Goal: Task Accomplishment & Management: Manage account settings

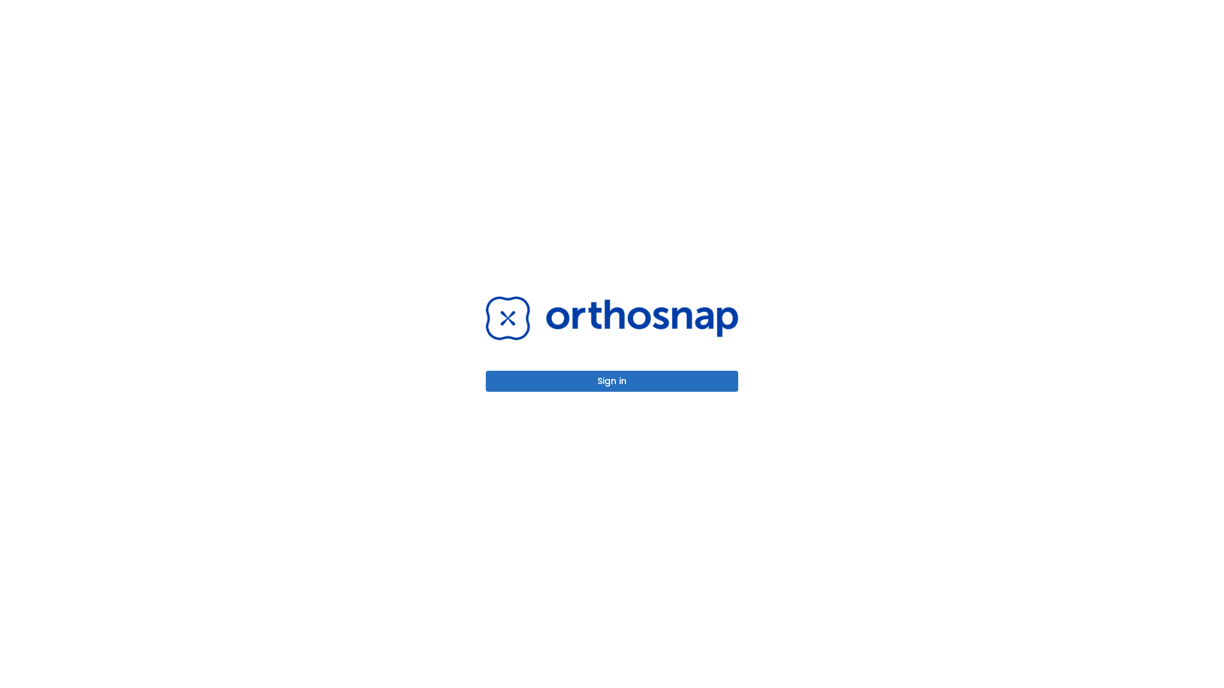
click at [612, 381] on button "Sign in" at bounding box center [612, 381] width 252 height 21
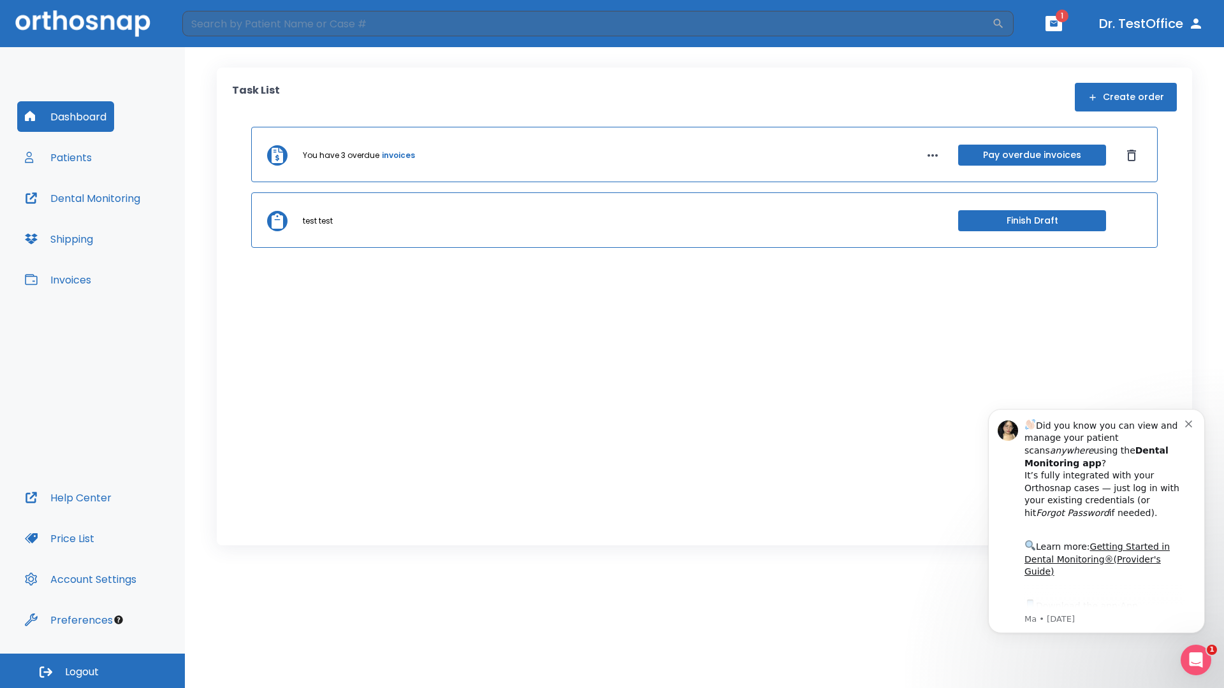
click at [92, 671] on span "Logout" at bounding box center [82, 673] width 34 height 14
